Goal: Communication & Community: Participate in discussion

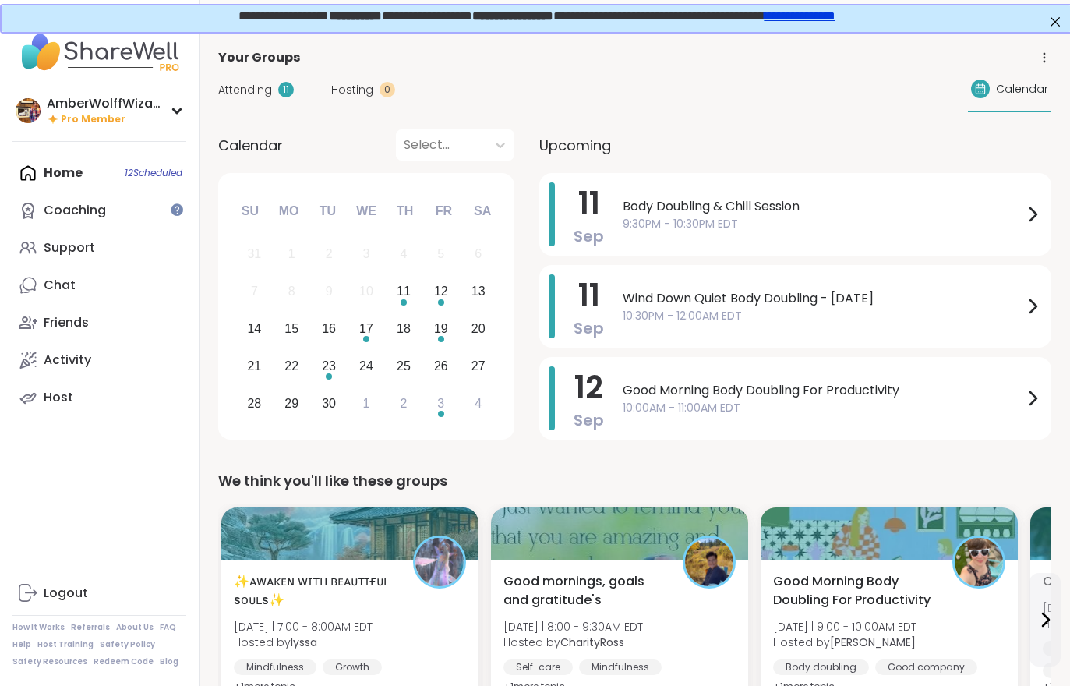
click at [364, 83] on span "Hosting" at bounding box center [352, 90] width 42 height 16
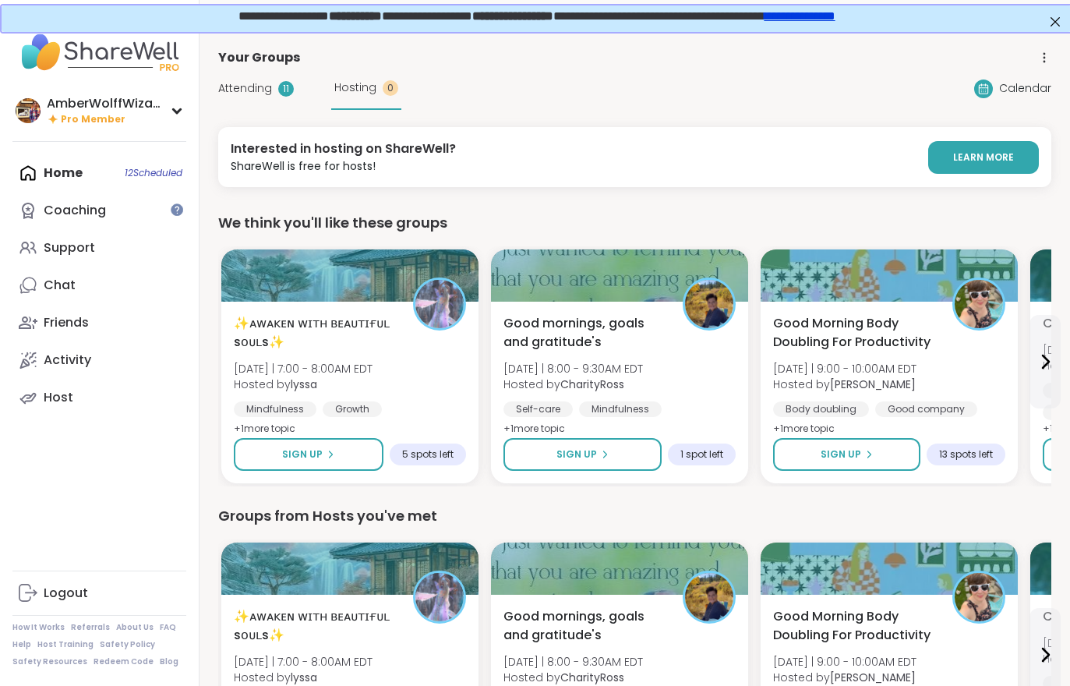
click at [363, 77] on div "Hosting 0" at bounding box center [366, 88] width 70 height 43
click at [267, 94] on span "Attending" at bounding box center [245, 88] width 54 height 16
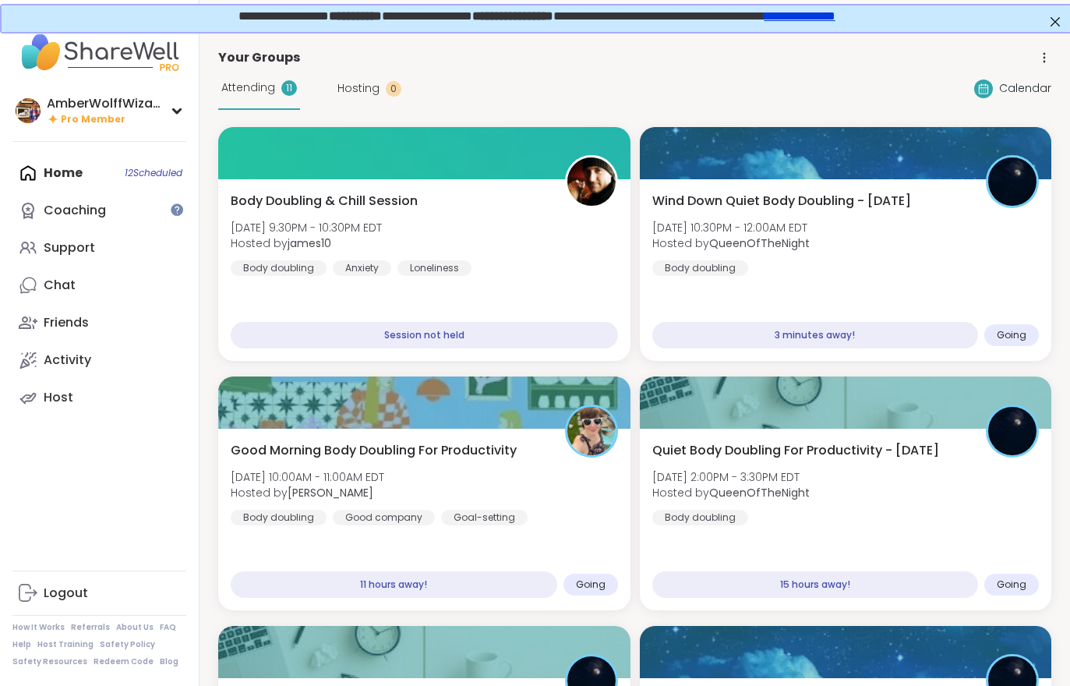
click at [831, 231] on div "Wind Down Quiet Body Doubling - [DATE] [DATE] 10:30PM - 12:00AM EDT Hosted by Q…" at bounding box center [845, 234] width 387 height 84
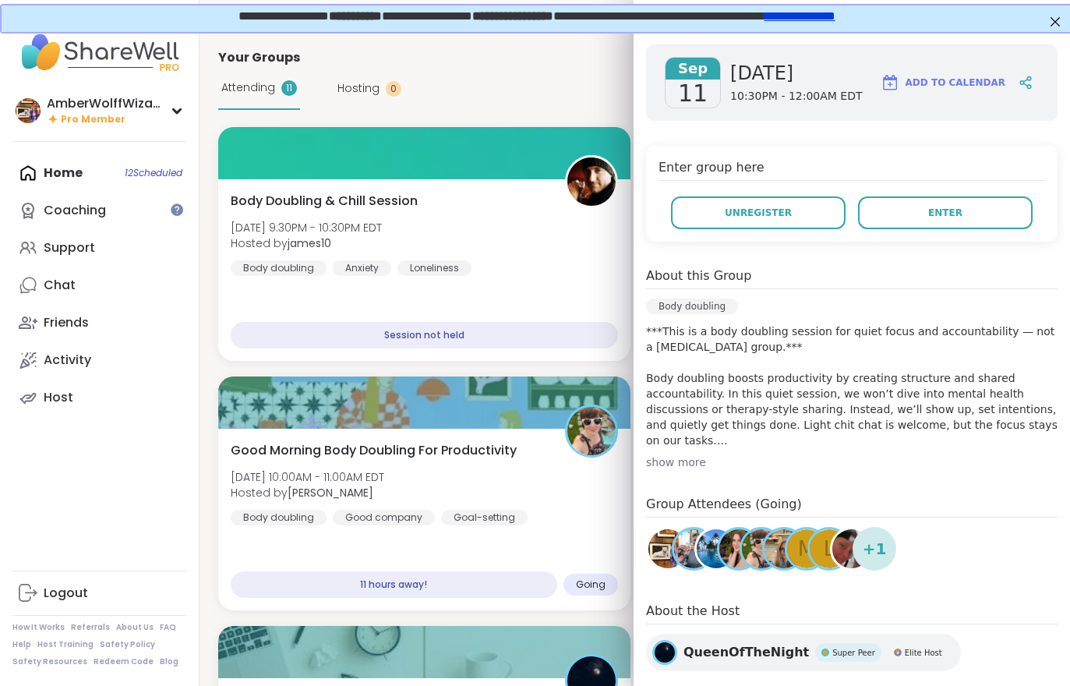
scroll to position [230, 0]
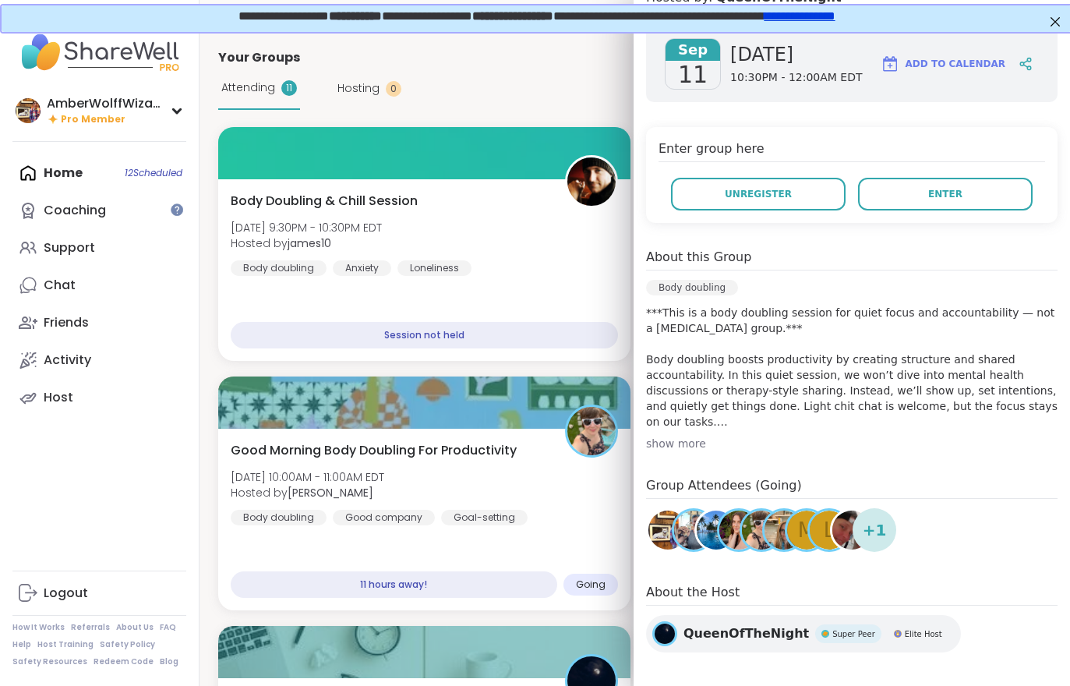
click at [940, 205] on button "Enter" at bounding box center [945, 194] width 175 height 33
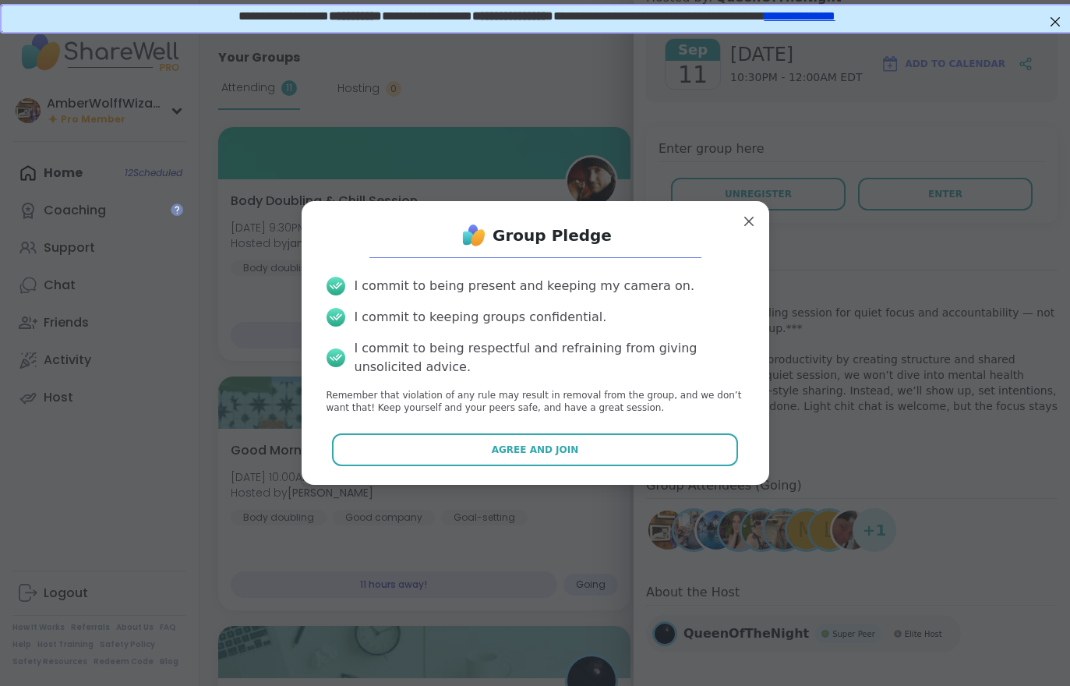
click at [616, 458] on button "Agree and Join" at bounding box center [535, 449] width 406 height 33
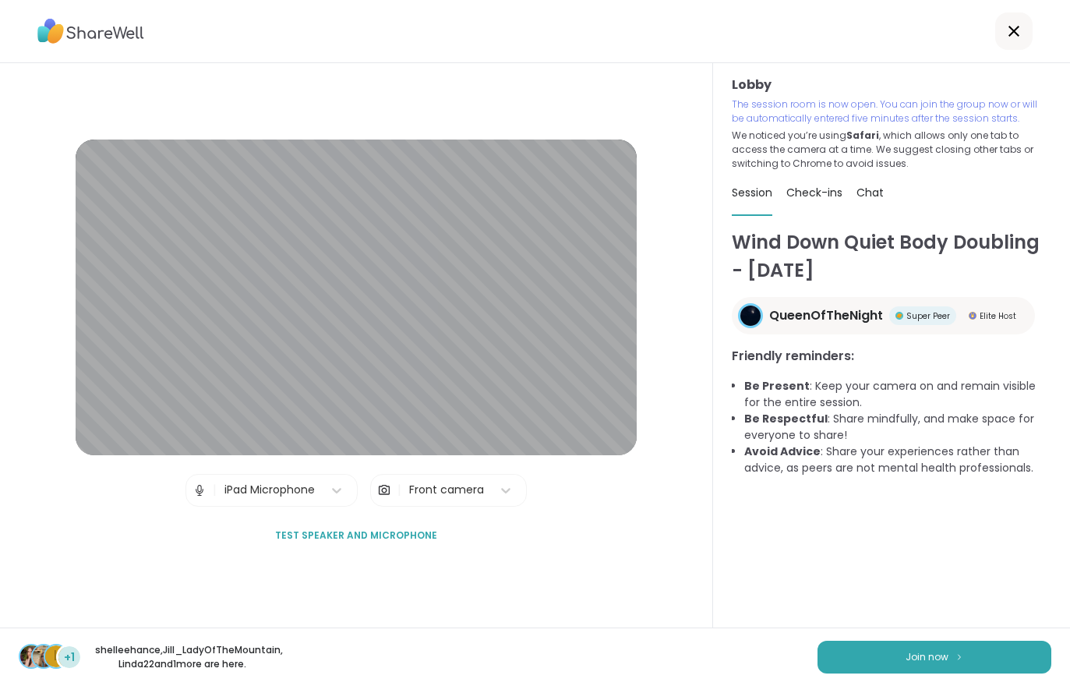
click at [919, 650] on span "Join now" at bounding box center [926, 657] width 43 height 14
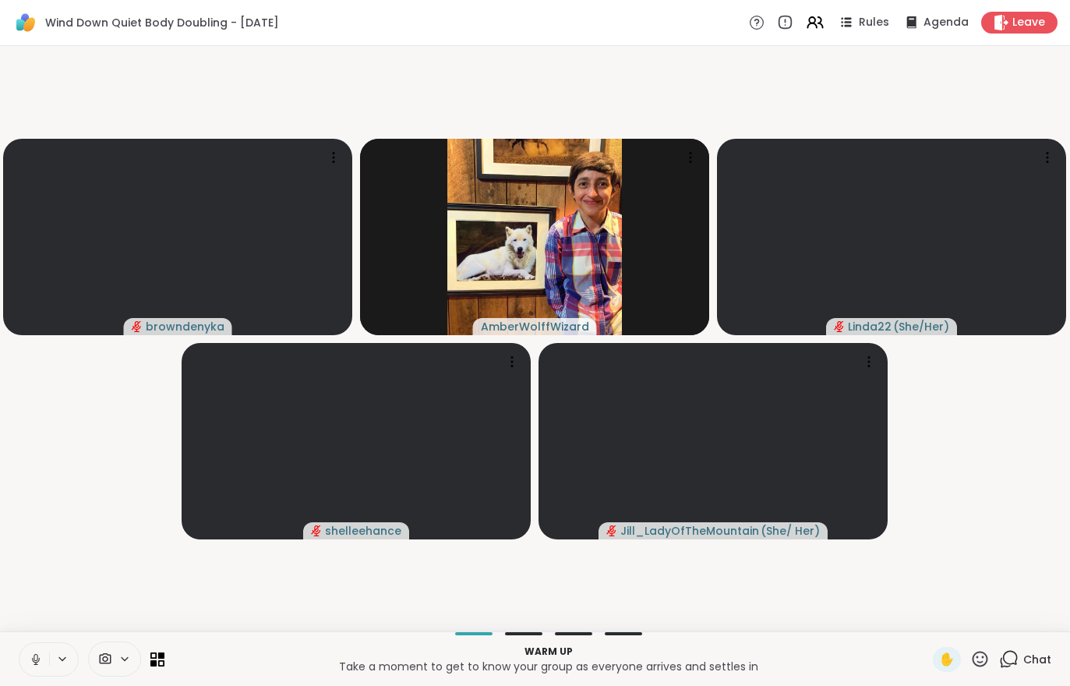
click at [1011, 26] on div "Leave" at bounding box center [1019, 23] width 76 height 22
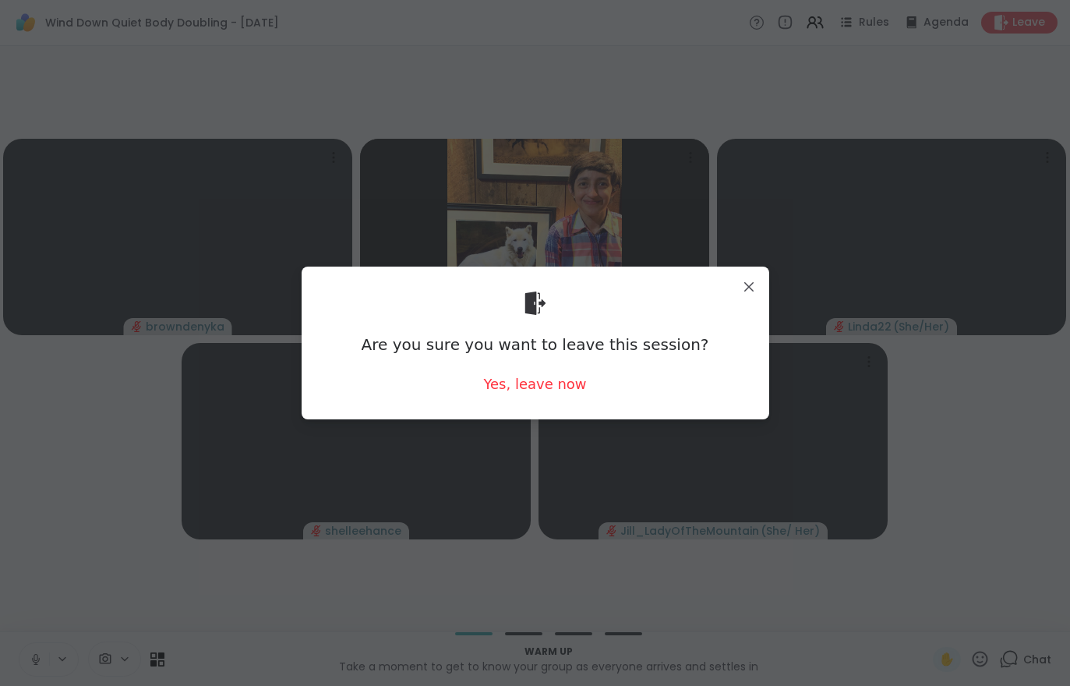
click at [547, 386] on div "Yes, leave now" at bounding box center [534, 383] width 103 height 19
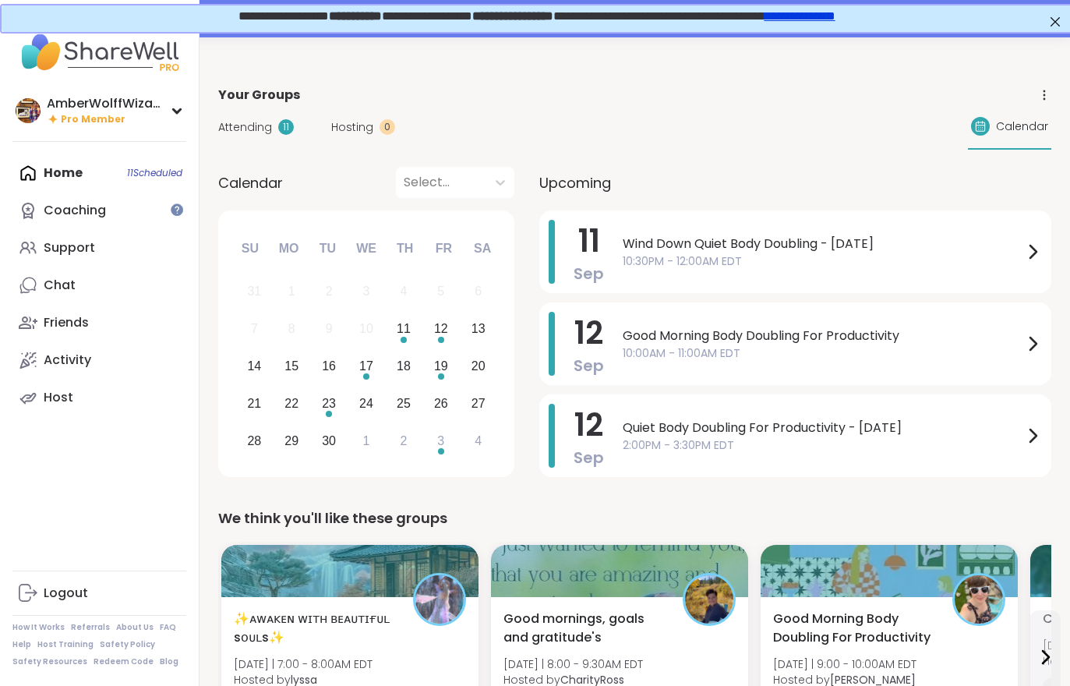
click at [266, 122] on span "Attending" at bounding box center [245, 127] width 54 height 16
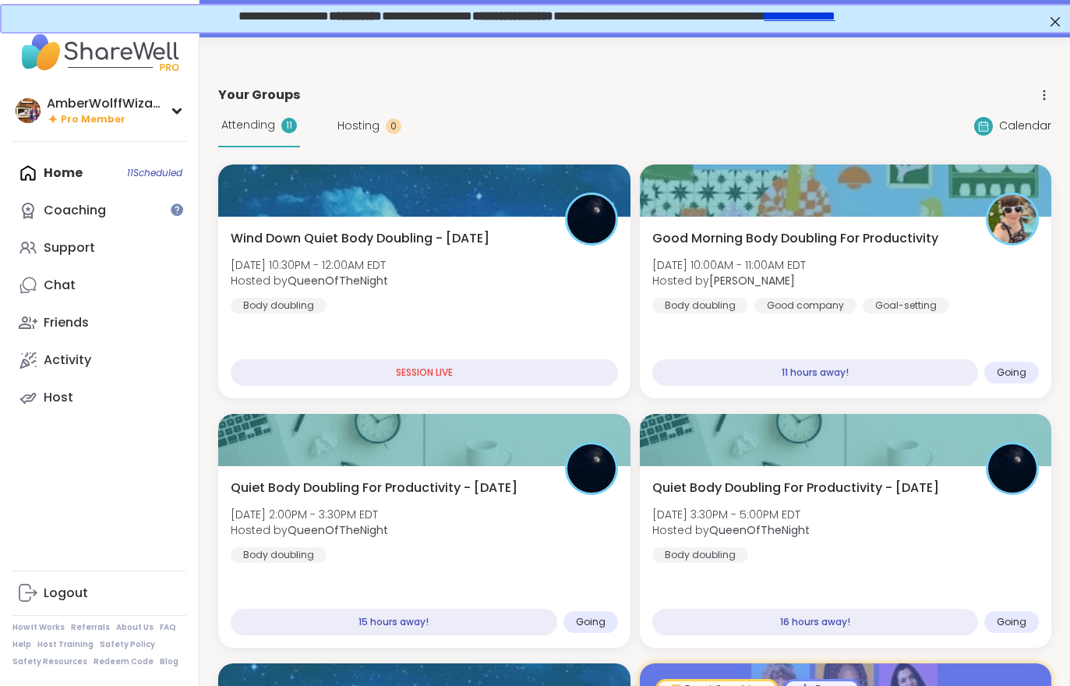
click at [357, 276] on b "QueenOfTheNight" at bounding box center [338, 281] width 101 height 16
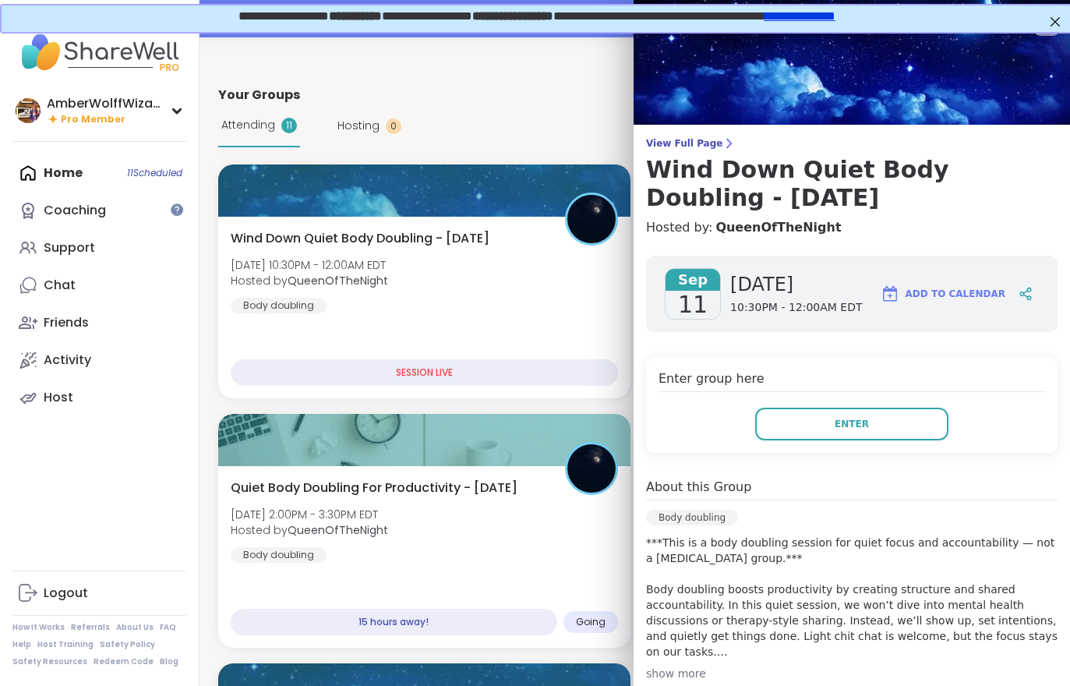
click at [870, 414] on button "Enter" at bounding box center [851, 424] width 193 height 33
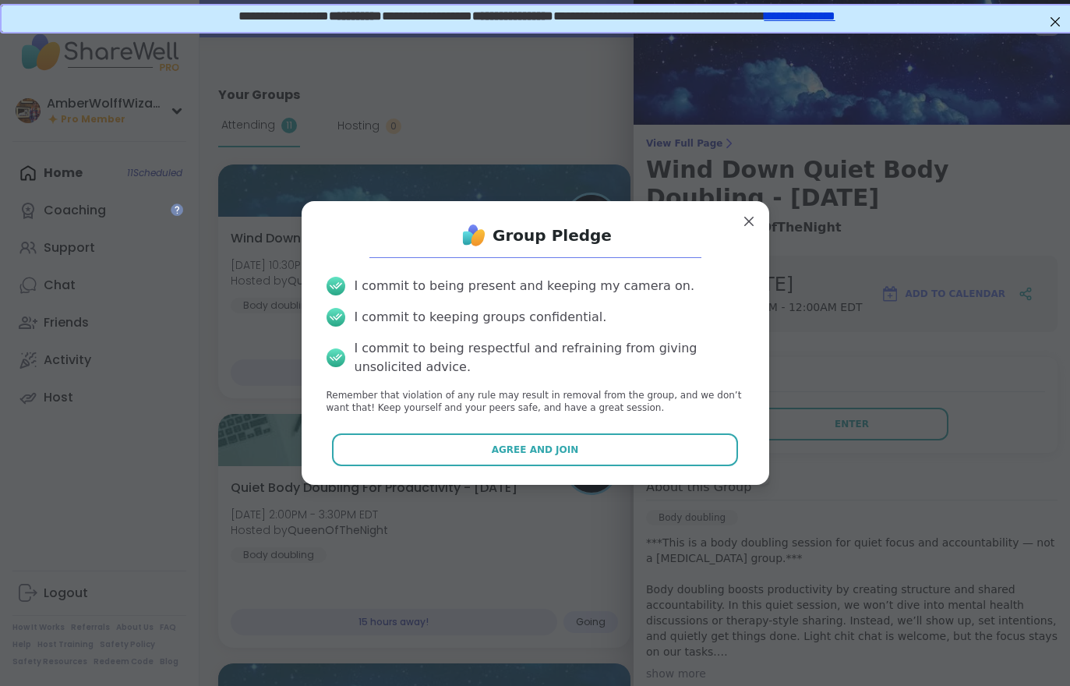
click at [607, 450] on button "Agree and Join" at bounding box center [535, 449] width 406 height 33
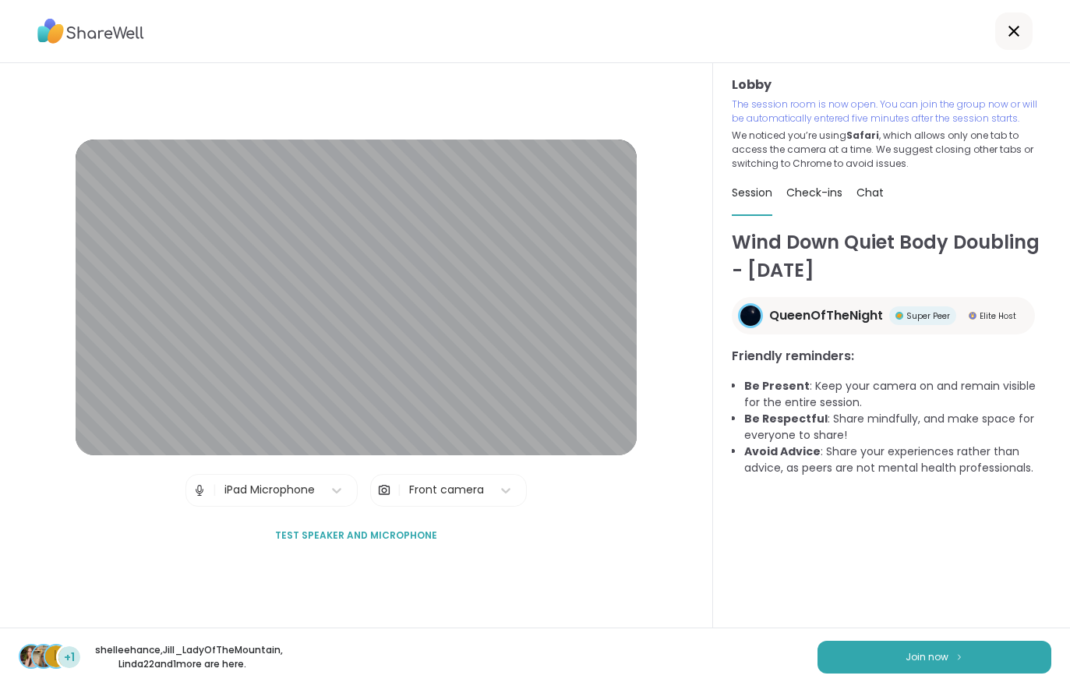
click at [908, 666] on button "Join now" at bounding box center [934, 656] width 234 height 33
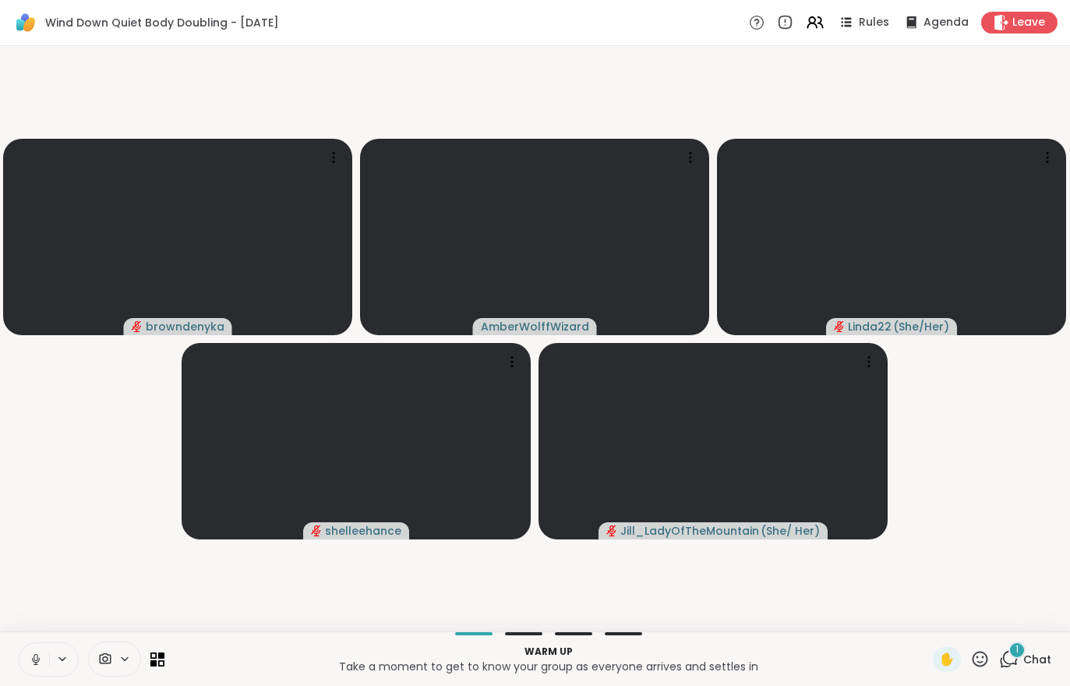
click at [35, 669] on button at bounding box center [34, 659] width 30 height 33
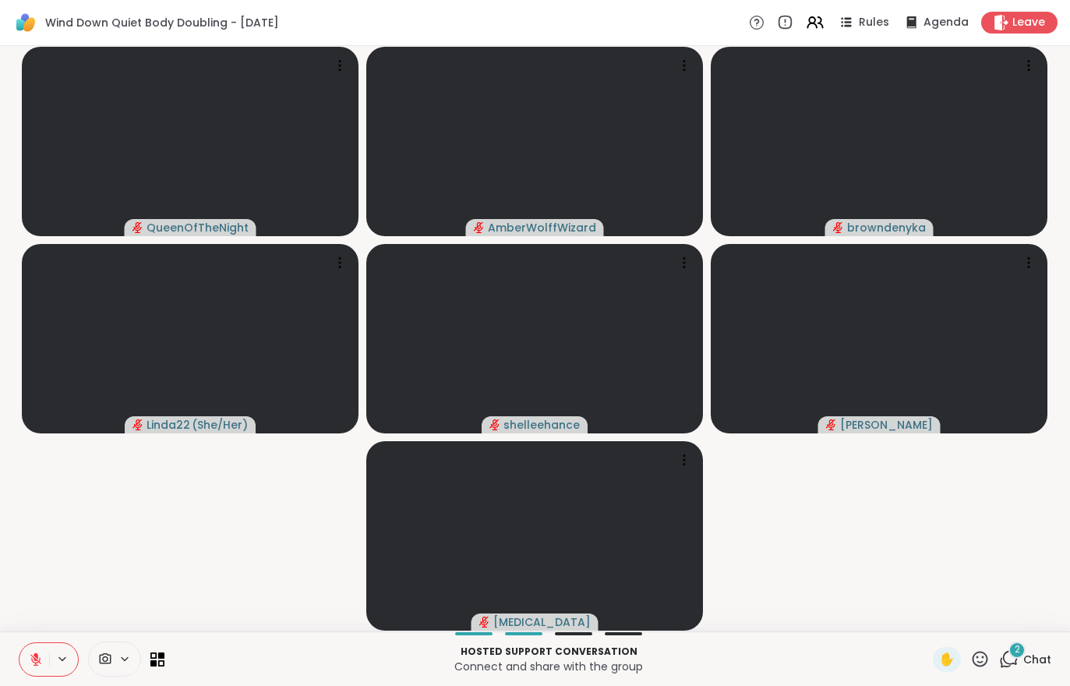
click at [1030, 669] on div "2 Chat" at bounding box center [1025, 659] width 52 height 25
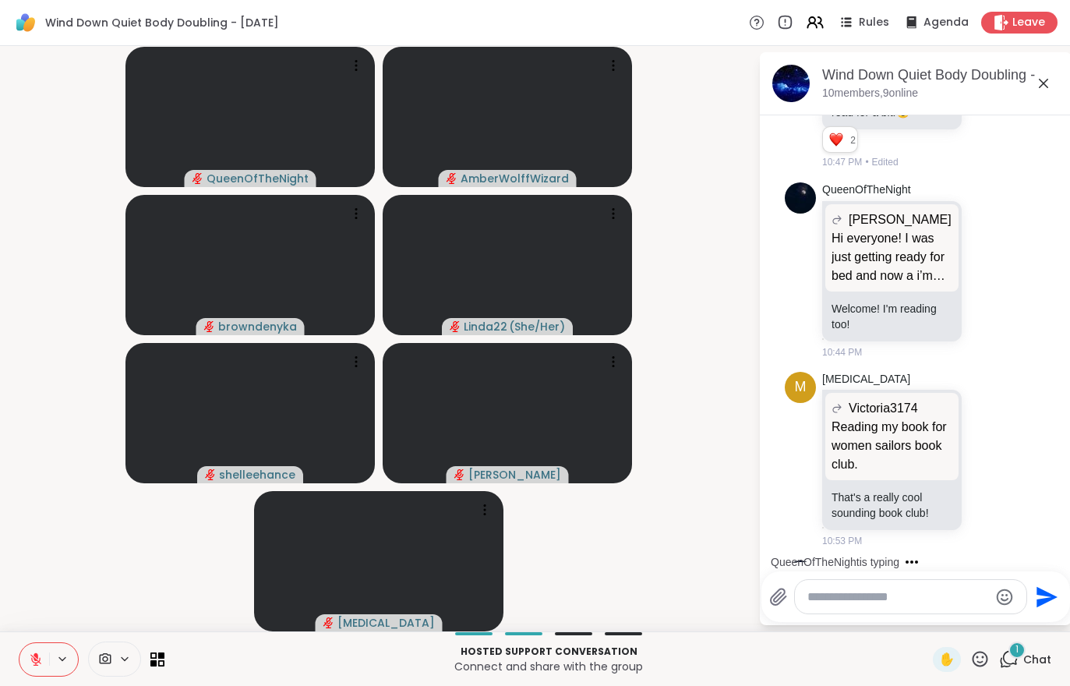
scroll to position [1026, 0]
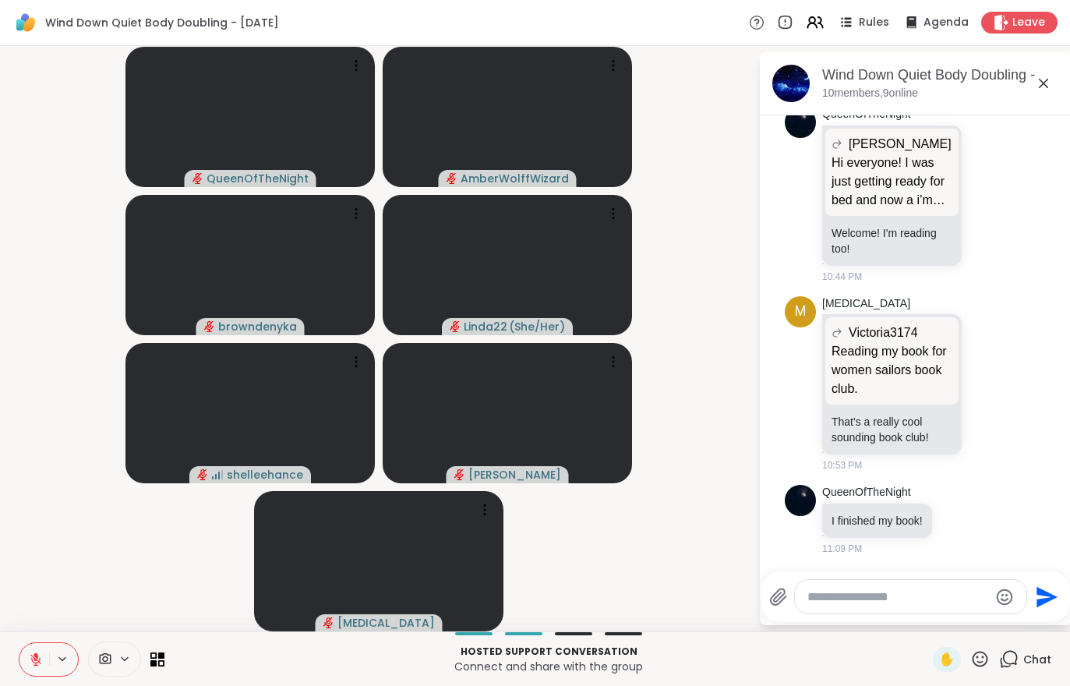
click at [1015, 12] on div "Leave" at bounding box center [1019, 23] width 76 height 22
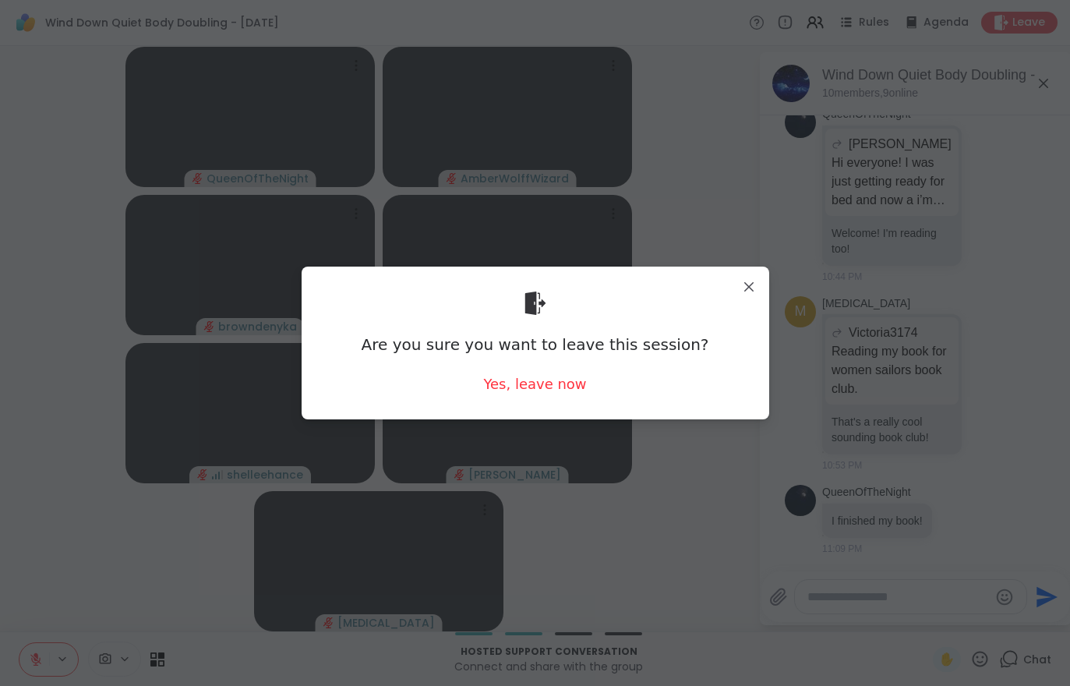
click at [509, 376] on div "Yes, leave now" at bounding box center [534, 383] width 103 height 19
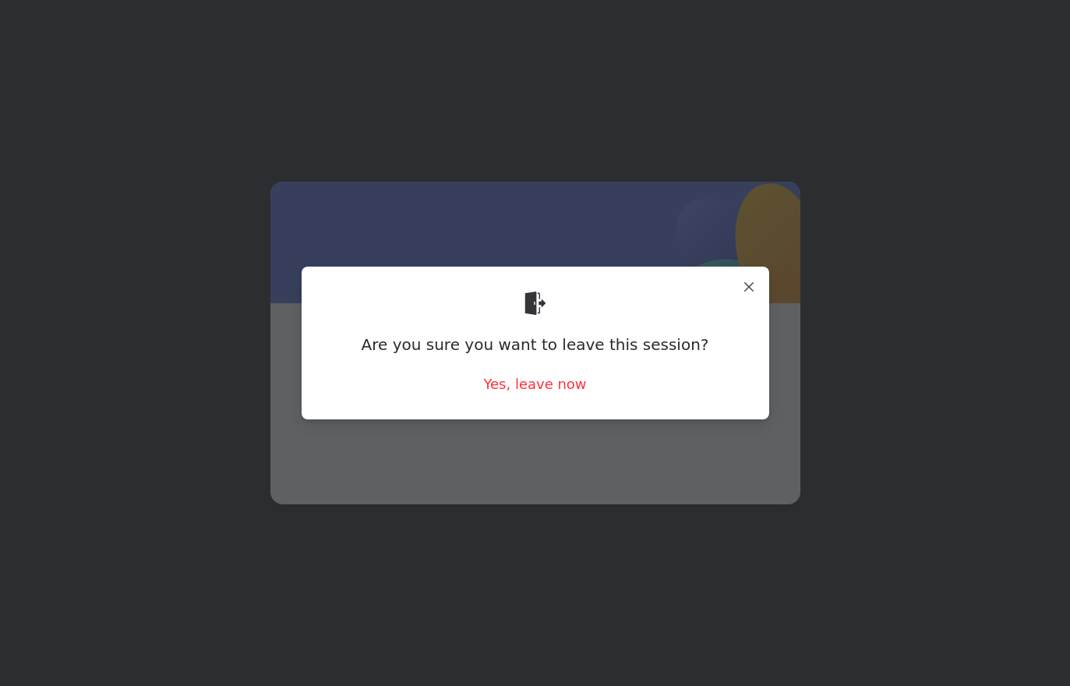
click at [509, 376] on div "Yes, leave now" at bounding box center [534, 383] width 103 height 19
